Goal: Task Accomplishment & Management: Use online tool/utility

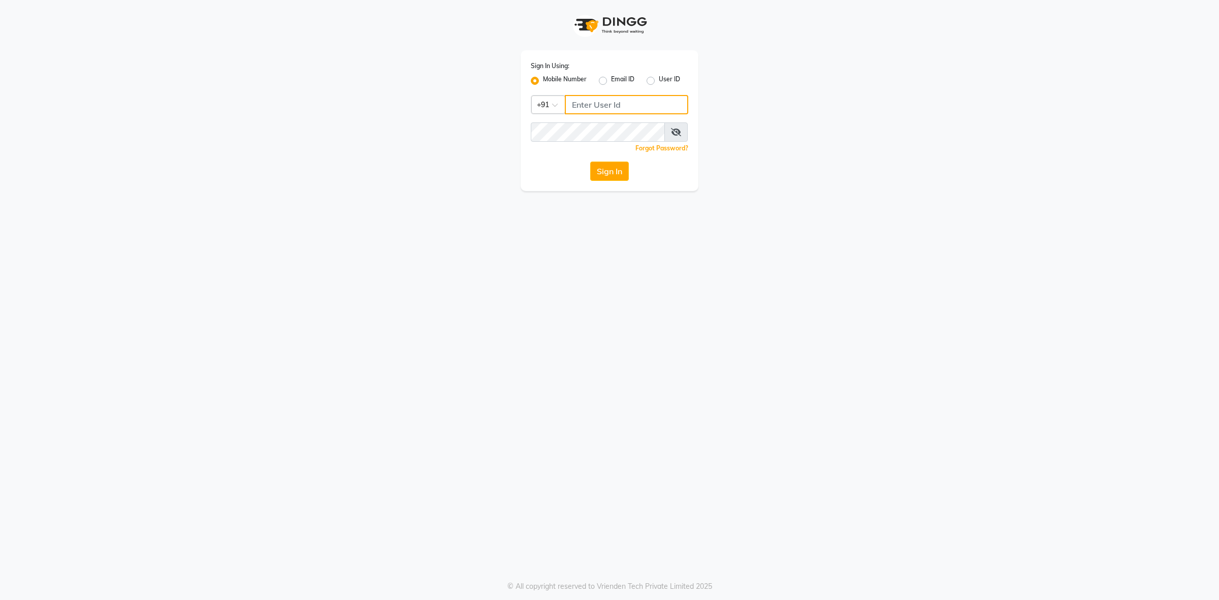
click at [625, 103] on input "Username" at bounding box center [626, 104] width 123 height 19
type input "8130700721"
click at [590, 161] on button "Sign In" at bounding box center [609, 170] width 39 height 19
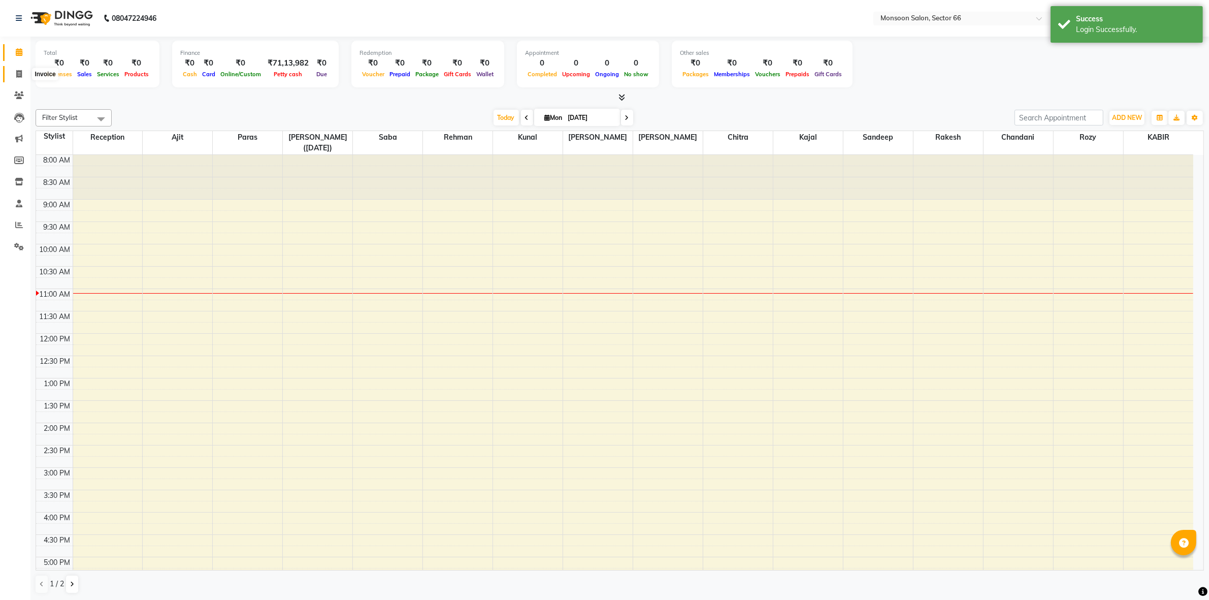
click at [18, 75] on icon at bounding box center [19, 74] width 6 height 8
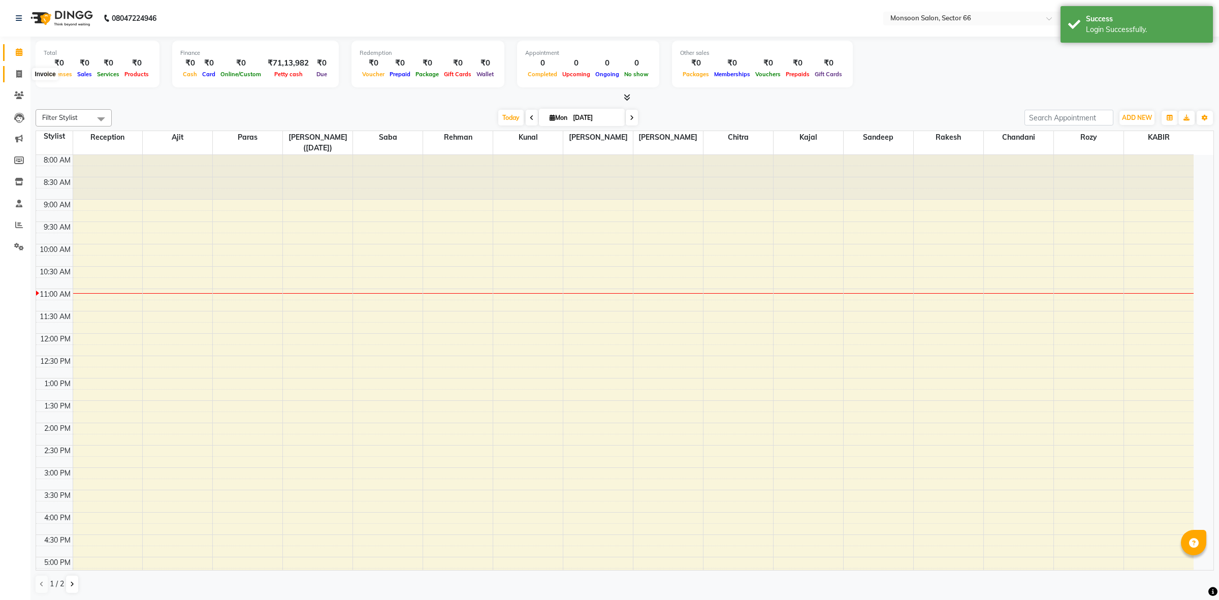
select select "3741"
select select "service"
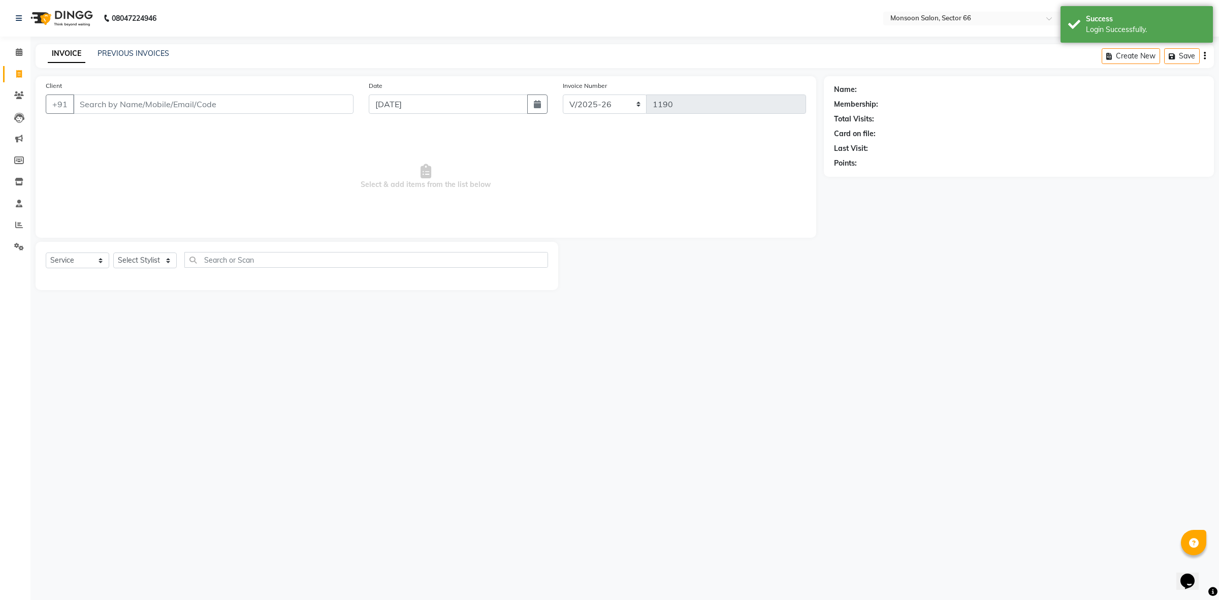
click at [89, 102] on input "Client" at bounding box center [213, 103] width 280 height 19
click at [198, 108] on input "Client" at bounding box center [213, 103] width 280 height 19
paste input "8901129780"
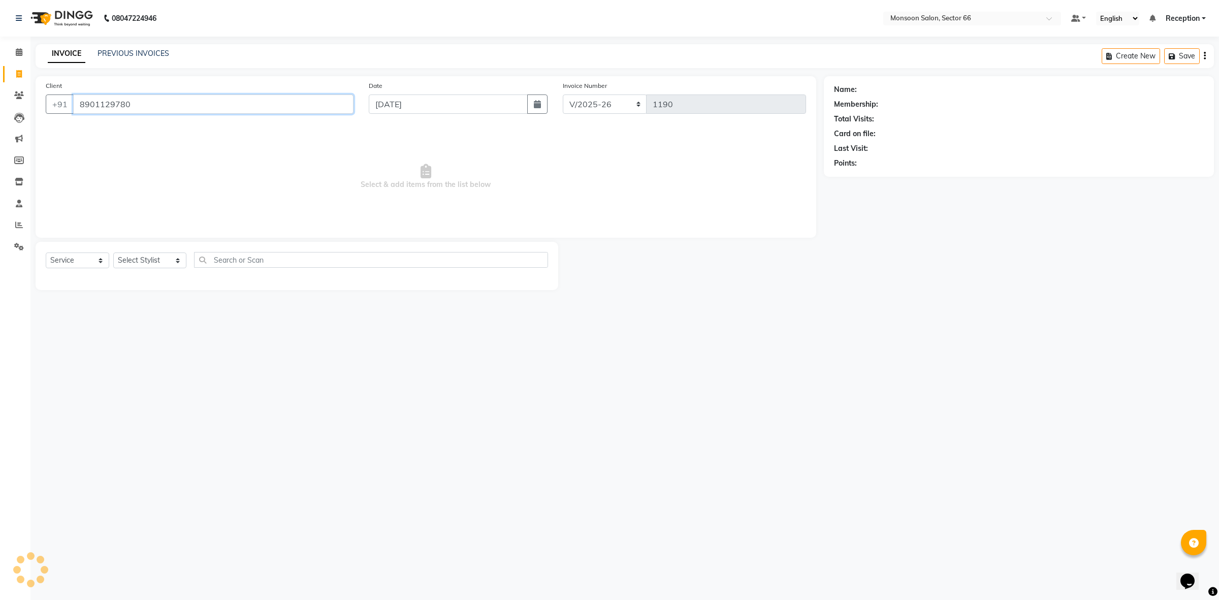
type input "8901129780"
click at [125, 254] on select "Select Stylist [PERSON_NAME] ([DATE]) Ajit [PERSON_NAME] chitra [PERSON_NAME] k…" at bounding box center [149, 260] width 73 height 16
select select "26225"
click at [113, 252] on select "Select Stylist [PERSON_NAME] ([DATE]) Ajit [PERSON_NAME] chitra [PERSON_NAME] k…" at bounding box center [149, 260] width 73 height 16
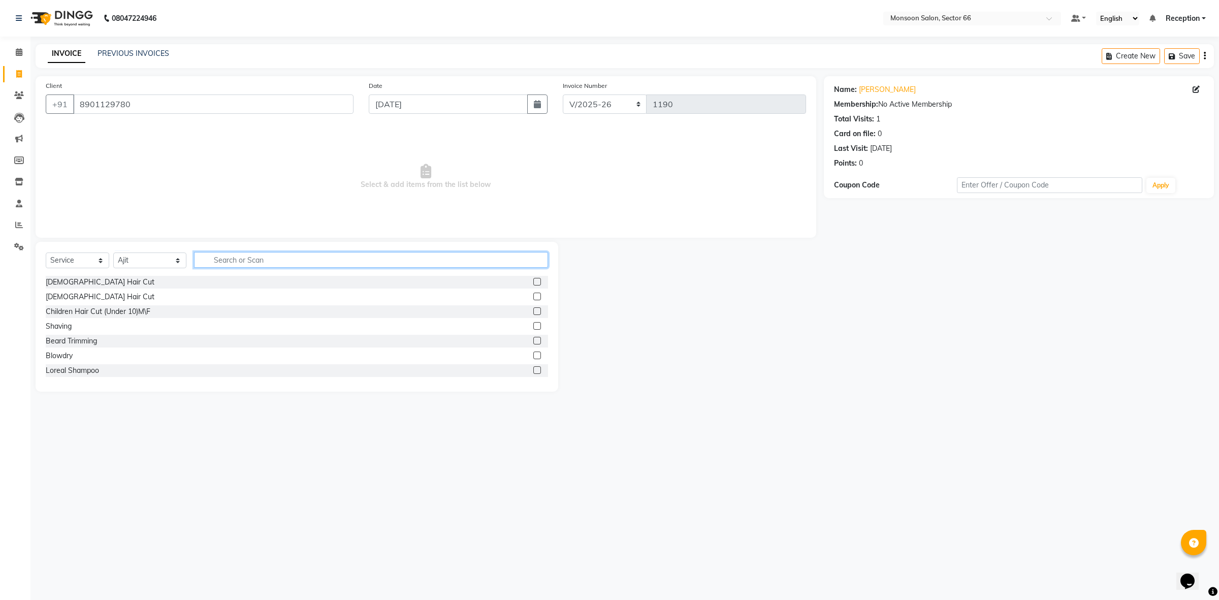
click at [230, 257] on input "text" at bounding box center [371, 260] width 354 height 16
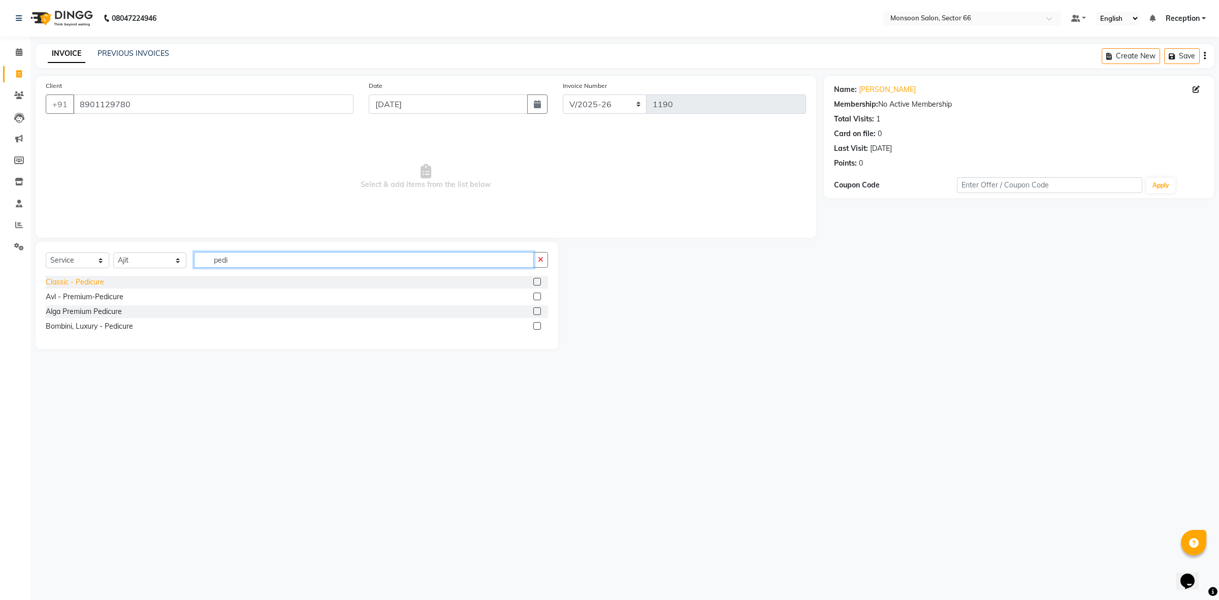
type input "pedi"
click at [59, 283] on div "Classic - Pedicure" at bounding box center [75, 282] width 58 height 11
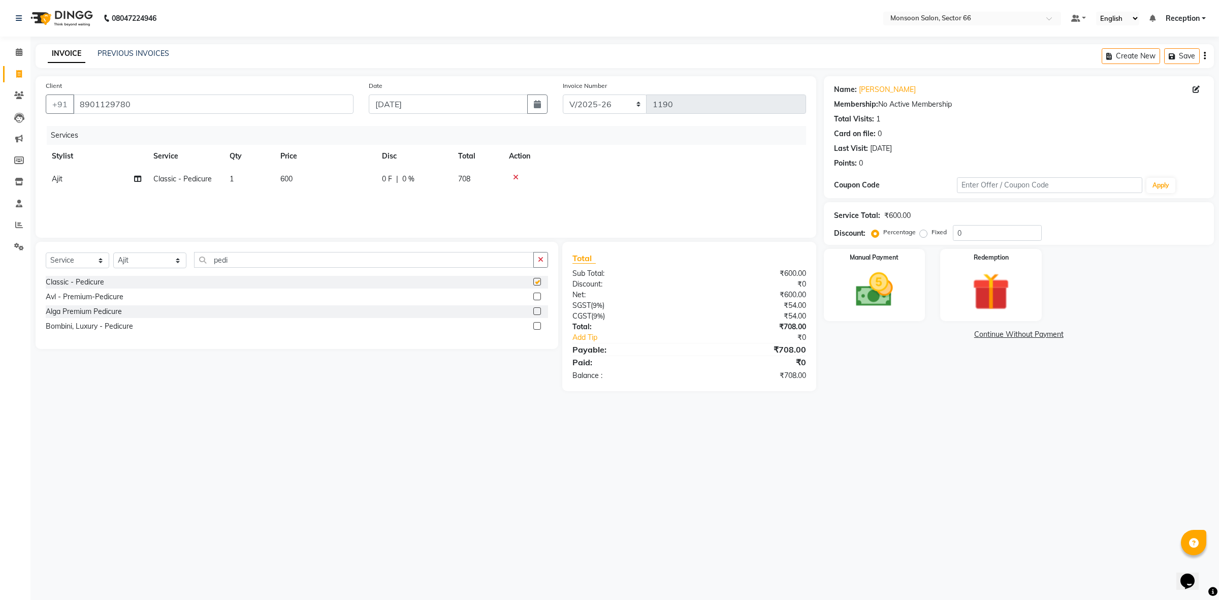
checkbox input "false"
click at [239, 257] on input "pedi" at bounding box center [364, 260] width 340 height 16
type input "p"
type input "eye"
click at [137, 296] on div "Threading - Eyebrows + Upper Lips" at bounding box center [103, 296] width 115 height 11
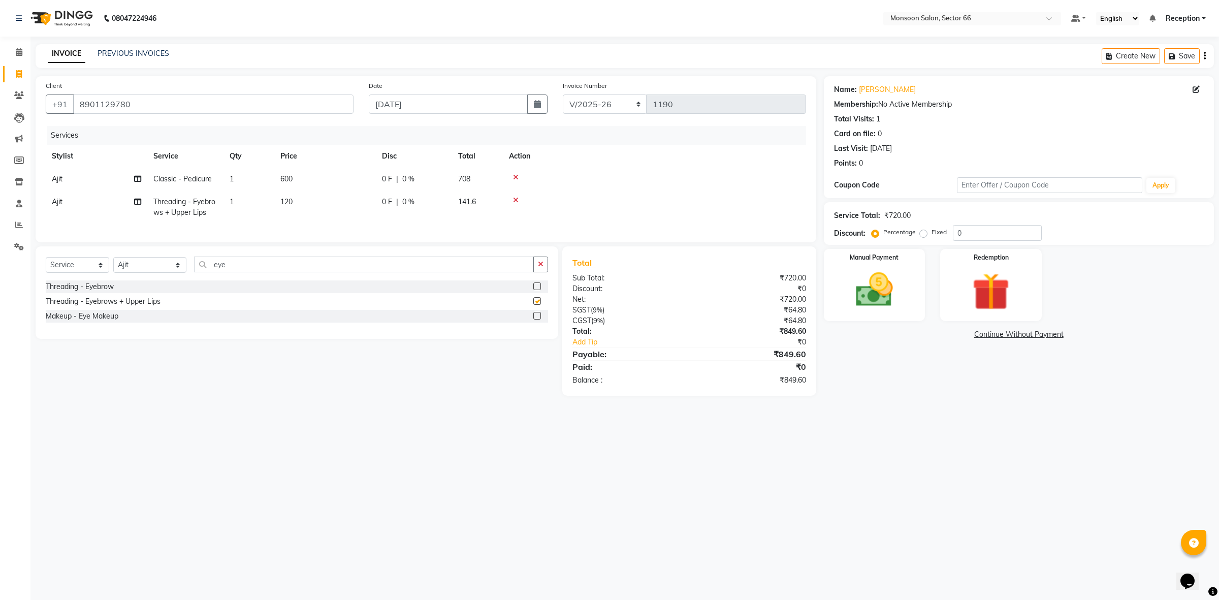
checkbox input "false"
click at [54, 204] on span "Ajit" at bounding box center [57, 201] width 11 height 9
select select "26225"
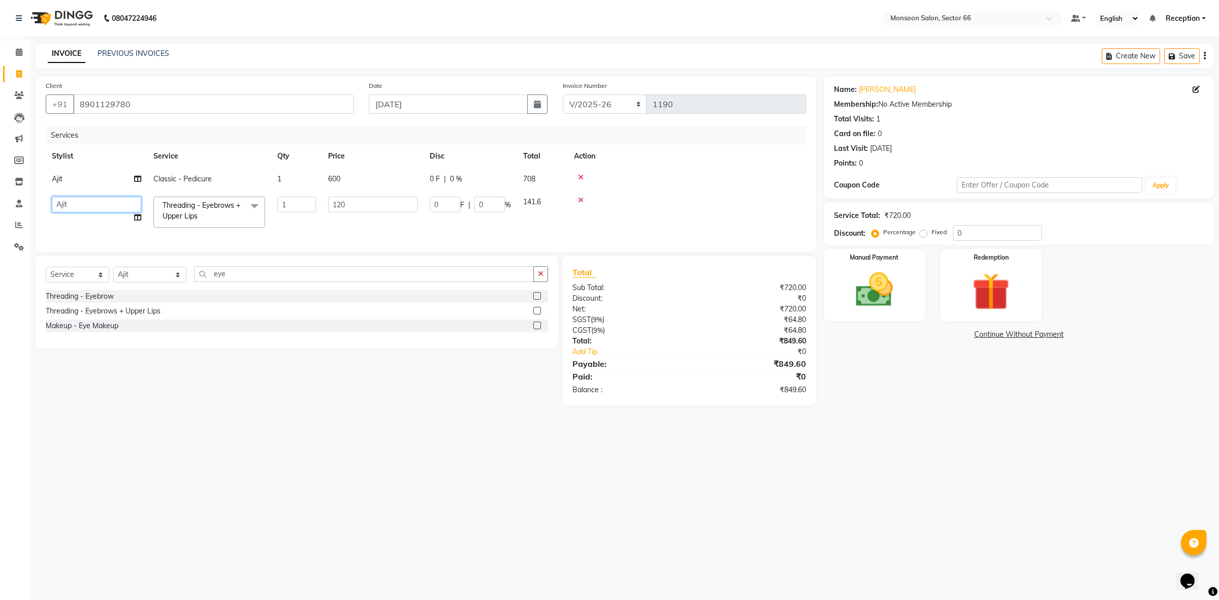
click at [61, 200] on select "[PERSON_NAME] ([DATE]) [PERSON_NAME] [PERSON_NAME] chitra [PERSON_NAME] kajal k…" at bounding box center [96, 205] width 89 height 16
select select "80635"
click at [960, 383] on div "Name: [PERSON_NAME] Membership: No Active Membership Total Visits: 1 Card on fi…" at bounding box center [1023, 240] width 398 height 329
drag, startPoint x: 976, startPoint y: 234, endPoint x: 942, endPoint y: 241, distance: 34.3
click at [942, 241] on div "Service Total: ₹720.00 Discount: Percentage Fixed 0" at bounding box center [1019, 223] width 390 height 43
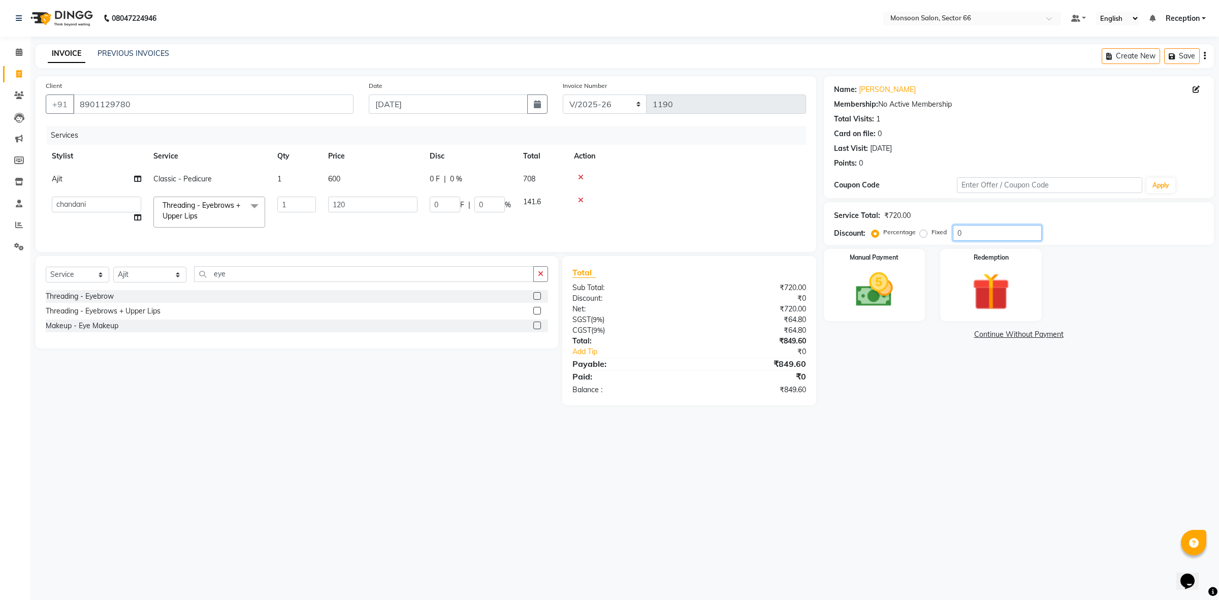
type input "2"
type input "2.4"
type input "2"
type input "20"
type input "24"
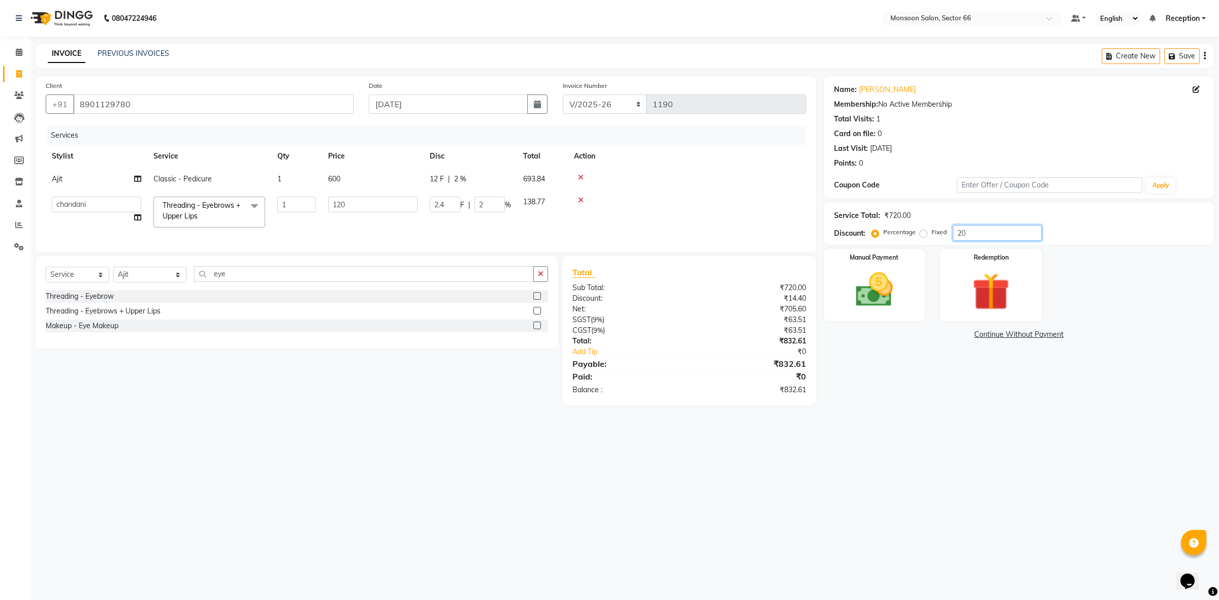
type input "20"
click at [902, 278] on img at bounding box center [873, 290] width 63 height 45
click at [906, 334] on span "CASH" at bounding box center [908, 335] width 22 height 12
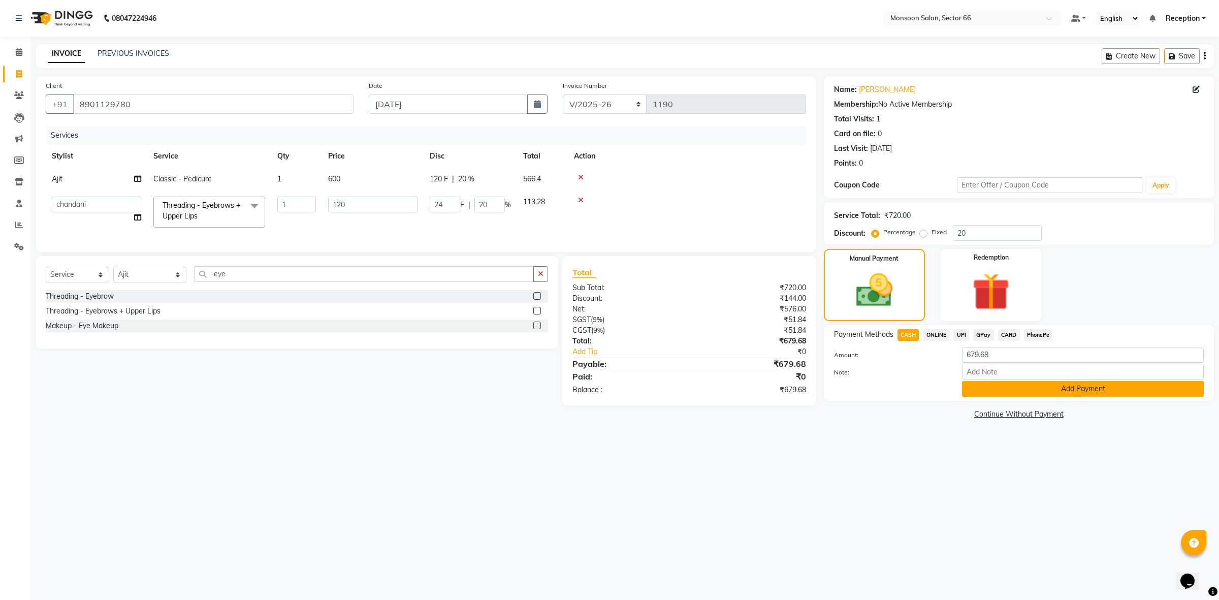
click at [1077, 389] on button "Add Payment" at bounding box center [1083, 389] width 242 height 16
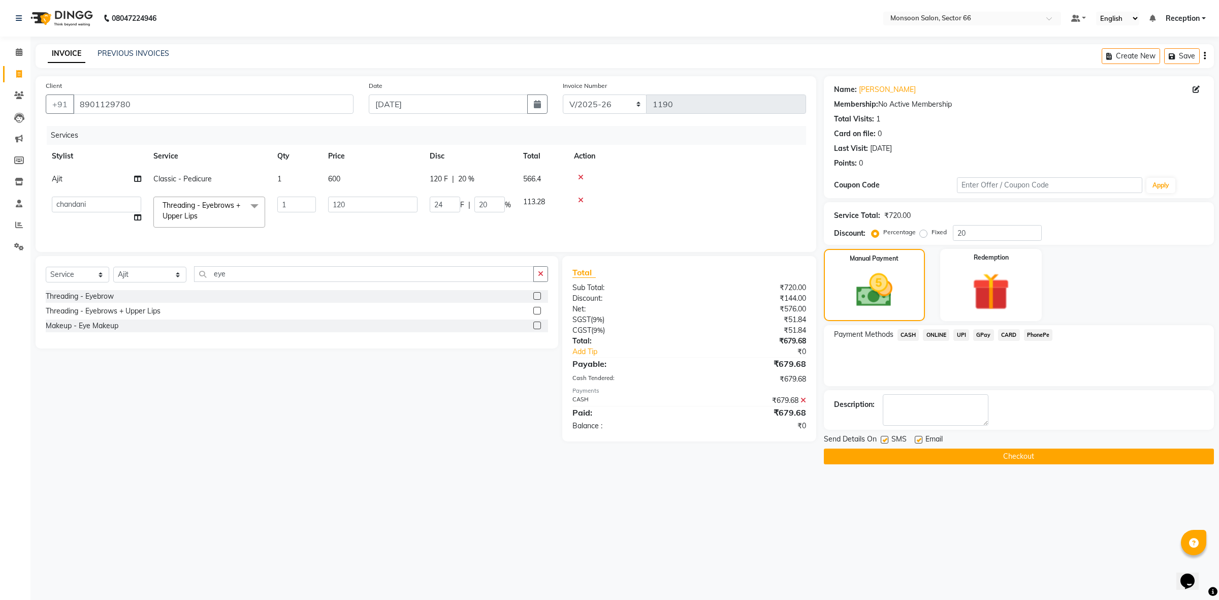
click at [1015, 460] on button "Checkout" at bounding box center [1019, 456] width 390 height 16
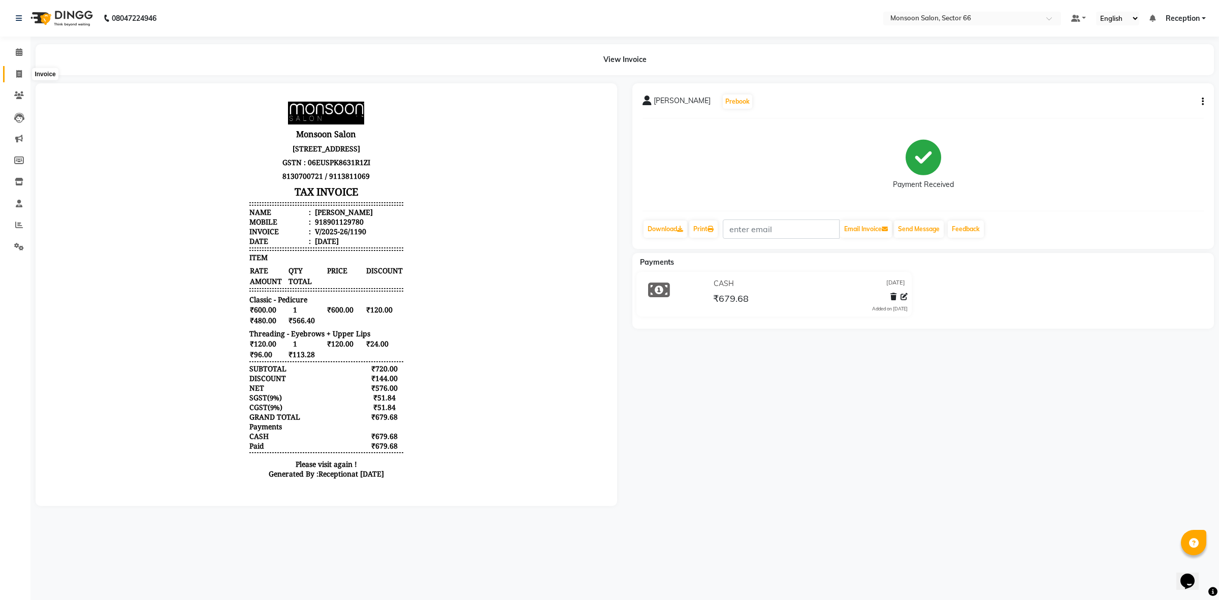
drag, startPoint x: 18, startPoint y: 72, endPoint x: 40, endPoint y: 72, distance: 21.3
click at [19, 73] on icon at bounding box center [19, 74] width 6 height 8
select select "3741"
select select "service"
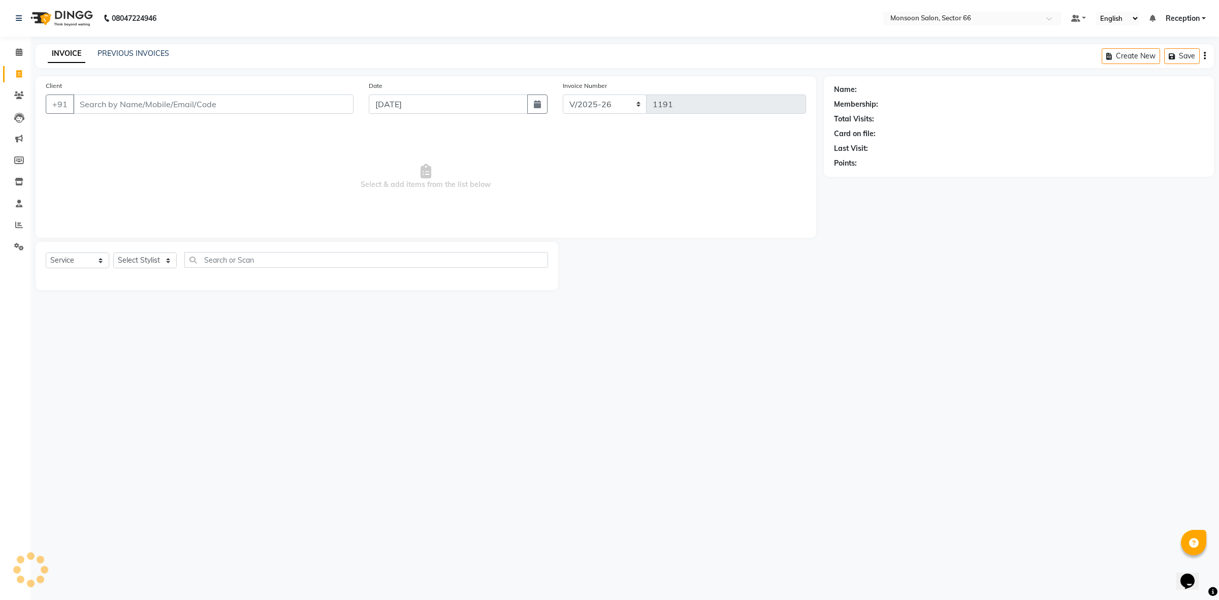
click at [189, 112] on input "Client" at bounding box center [213, 103] width 280 height 19
